Goal: Information Seeking & Learning: Learn about a topic

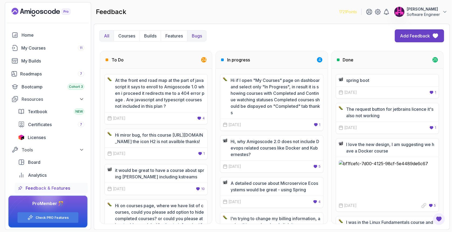
click at [195, 37] on p "Bugs" at bounding box center [197, 36] width 10 height 6
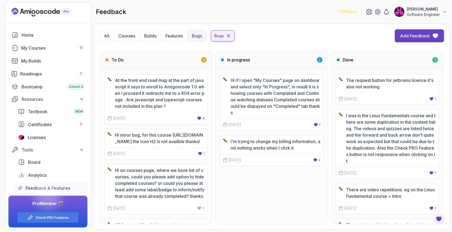
click at [229, 37] on icon at bounding box center [228, 35] width 5 height 5
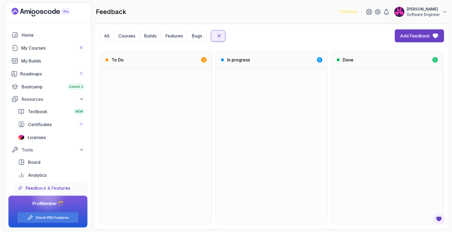
click at [220, 36] on icon at bounding box center [219, 35] width 3 height 3
click at [187, 34] on button "Bugs" at bounding box center [196, 35] width 19 height 11
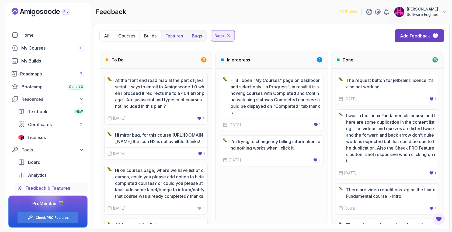
click at [181, 37] on p "Features" at bounding box center [174, 36] width 18 height 6
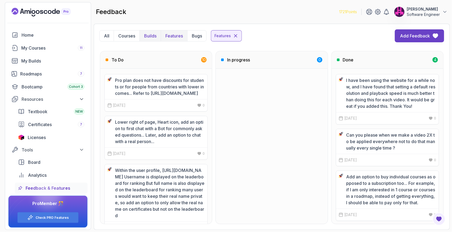
click at [160, 36] on button "Builds" at bounding box center [149, 35] width 21 height 11
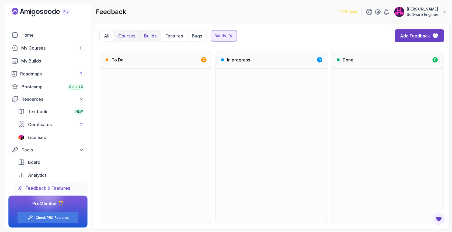
click at [138, 36] on button "Courses" at bounding box center [127, 35] width 26 height 11
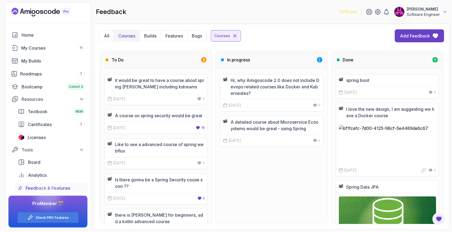
click at [117, 37] on button "Courses" at bounding box center [127, 35] width 26 height 11
click at [105, 36] on p "All" at bounding box center [106, 36] width 5 height 6
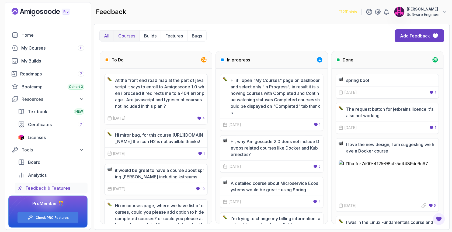
click at [129, 35] on p "Courses" at bounding box center [126, 36] width 17 height 6
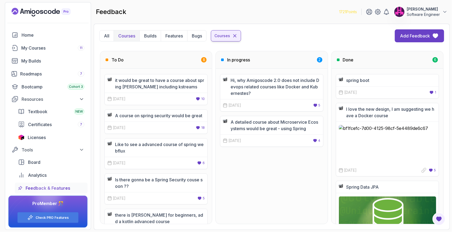
click at [234, 34] on icon at bounding box center [234, 35] width 5 height 5
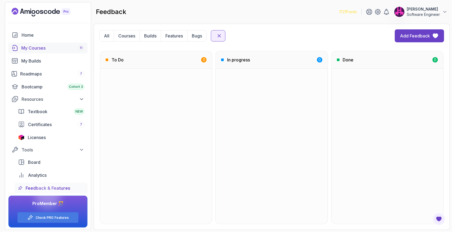
click at [39, 51] on link "My Courses 11" at bounding box center [47, 48] width 79 height 11
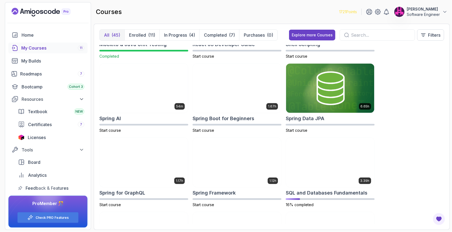
scroll to position [936, 0]
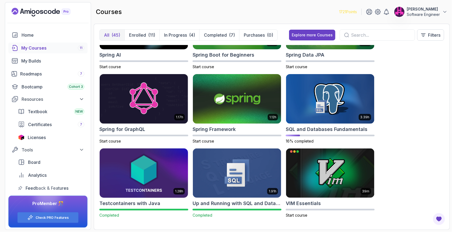
click at [137, 182] on img at bounding box center [143, 173] width 93 height 52
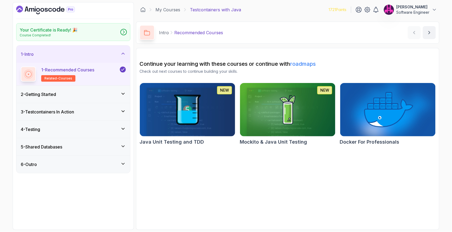
click at [123, 91] on icon at bounding box center [122, 93] width 5 height 5
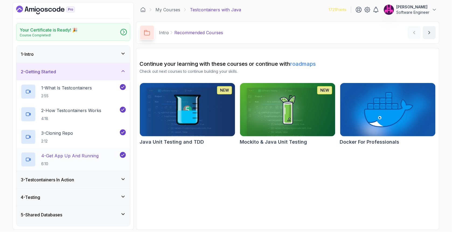
scroll to position [14, 0]
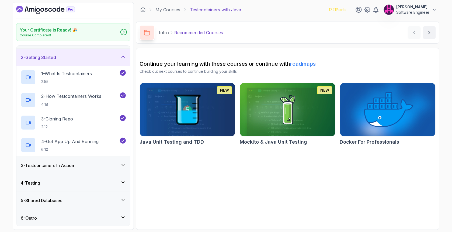
click at [79, 167] on div "3 - Testcontainers In Action" at bounding box center [73, 165] width 105 height 6
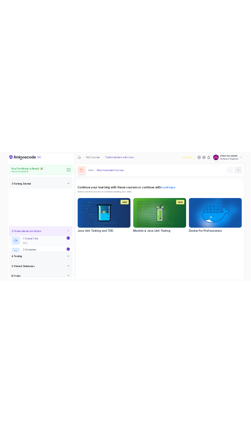
scroll to position [0, 0]
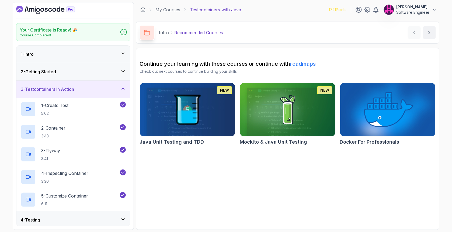
click at [96, 72] on div "2 - Getting Started" at bounding box center [73, 71] width 105 height 6
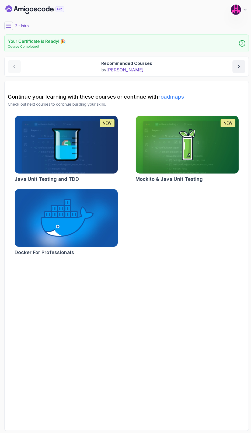
click at [11, 29] on button at bounding box center [8, 26] width 9 height 9
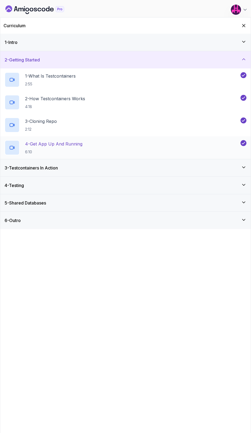
click at [48, 145] on p "4 - Get App Up And Running" at bounding box center [53, 144] width 57 height 6
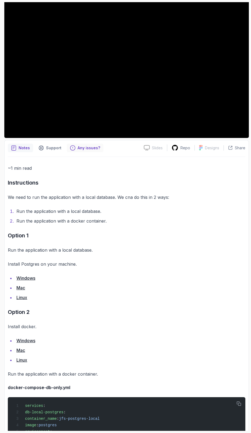
scroll to position [19, 0]
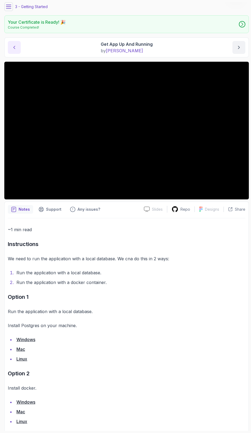
click at [19, 48] on button "previous content" at bounding box center [14, 47] width 13 height 13
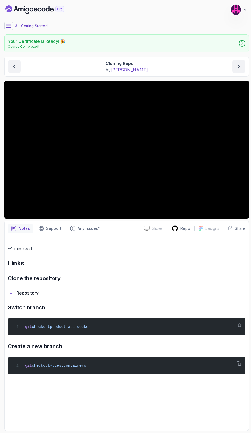
click at [10, 29] on button at bounding box center [8, 26] width 9 height 9
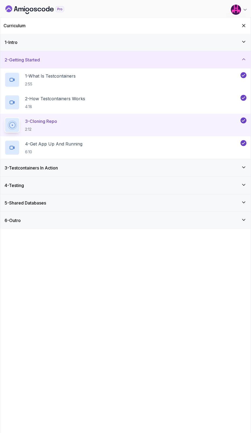
click at [37, 167] on h3 "3 - Testcontainers In Action" at bounding box center [31, 168] width 53 height 6
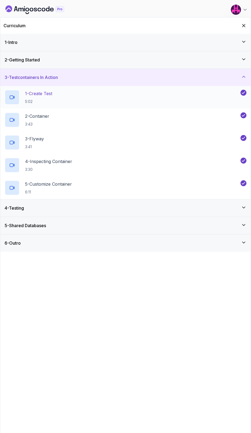
click at [52, 97] on h2 "1 - Create Test 5:02" at bounding box center [38, 97] width 27 height 14
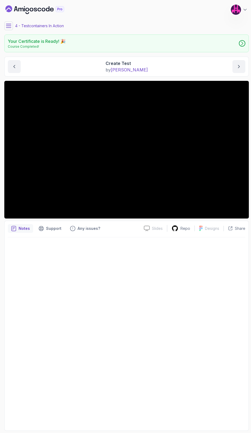
click at [8, 30] on button at bounding box center [8, 26] width 9 height 9
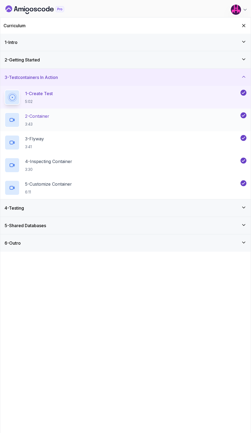
click at [49, 115] on p "2 - Container" at bounding box center [37, 116] width 24 height 6
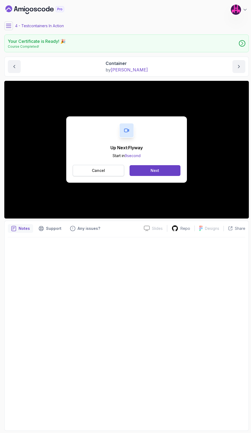
click at [107, 168] on button "Cancel" at bounding box center [98, 170] width 51 height 11
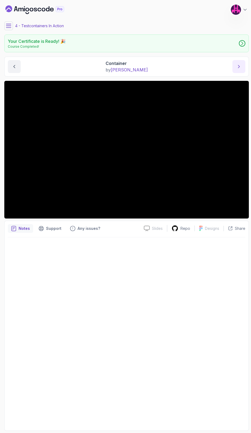
click at [238, 66] on icon "next content" at bounding box center [238, 66] width 5 height 5
